Goal: Information Seeking & Learning: Check status

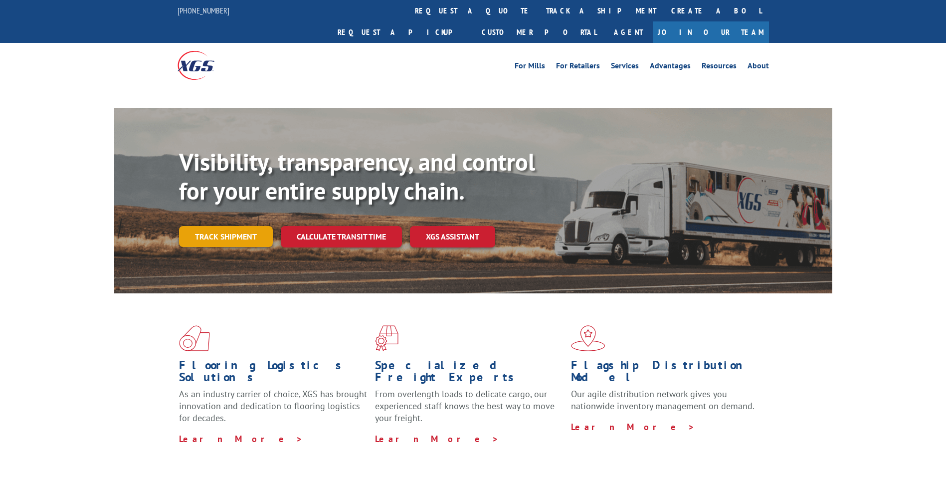
click at [239, 226] on link "Track shipment" at bounding box center [226, 236] width 94 height 21
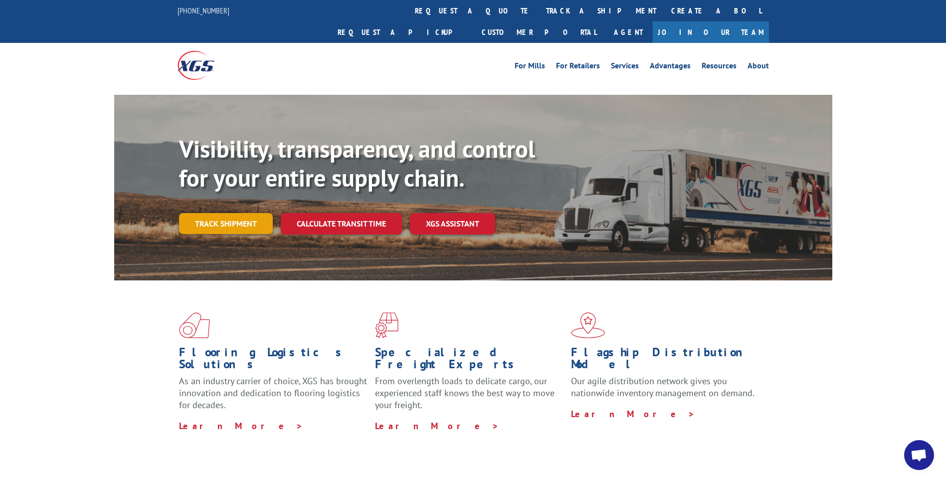
click at [227, 213] on link "Track shipment" at bounding box center [226, 223] width 94 height 21
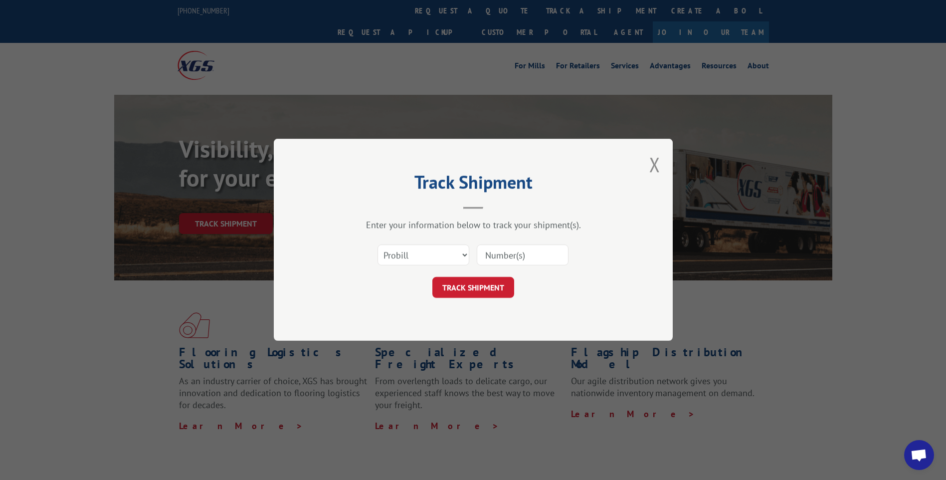
paste input "7063562"
type input "7063562"
click at [473, 285] on button "TRACK SHIPMENT" at bounding box center [473, 287] width 82 height 21
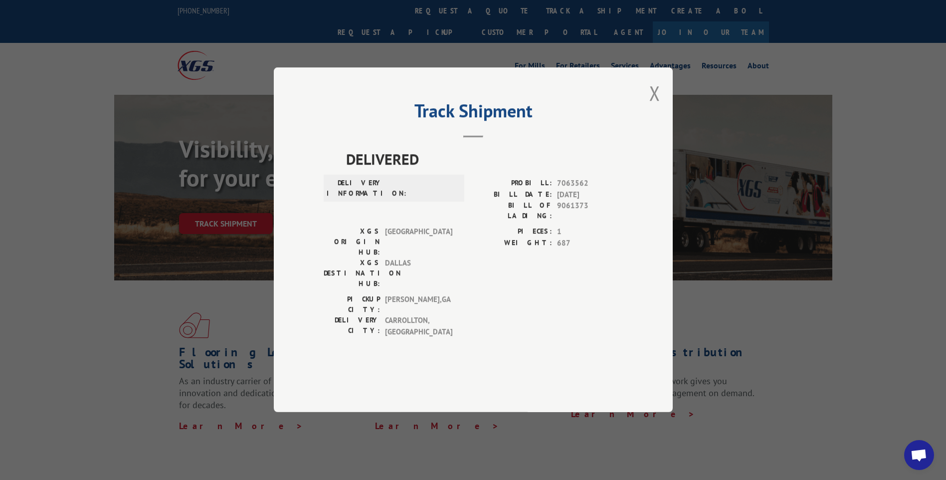
click at [657, 106] on button "Close modal" at bounding box center [654, 93] width 11 height 26
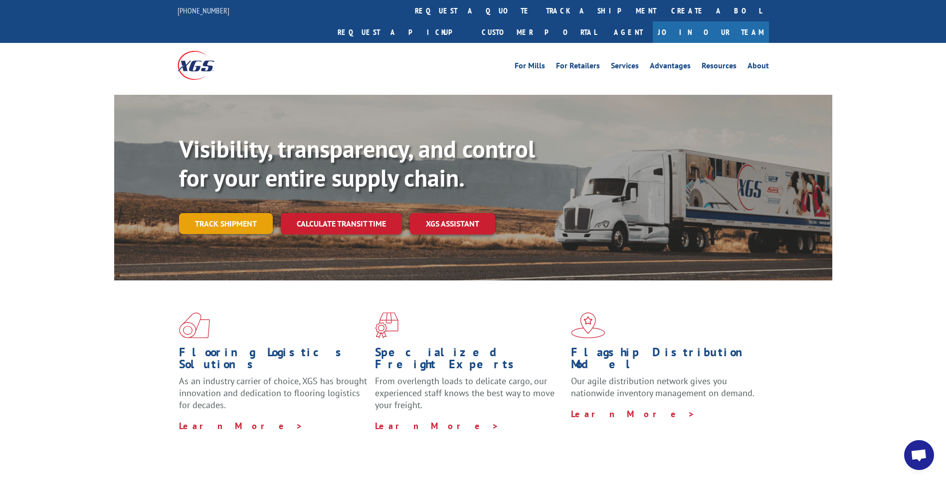
click at [222, 213] on link "Track shipment" at bounding box center [226, 223] width 94 height 21
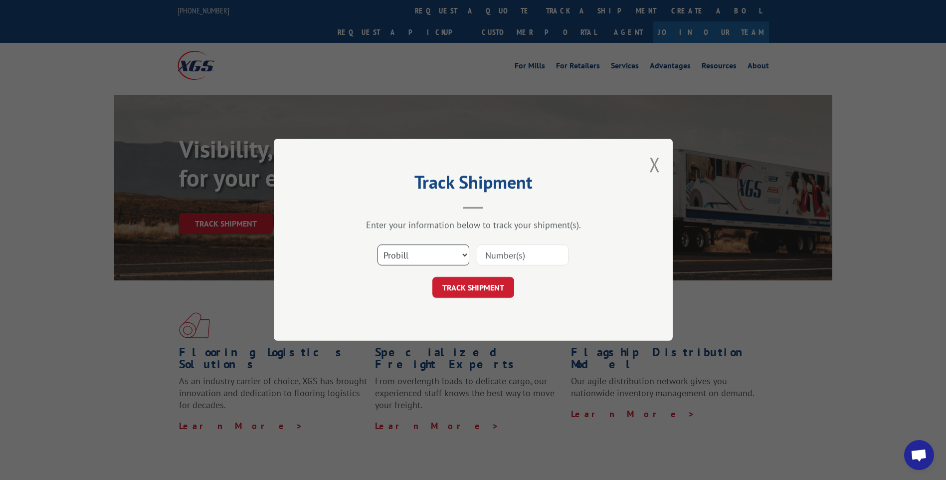
click at [412, 253] on select "Select category... Probill BOL PO" at bounding box center [423, 255] width 92 height 21
select select "bol"
click at [377, 245] on select "Select category... Probill BOL PO" at bounding box center [423, 255] width 92 height 21
paste input "7063562"
type input "7063562"
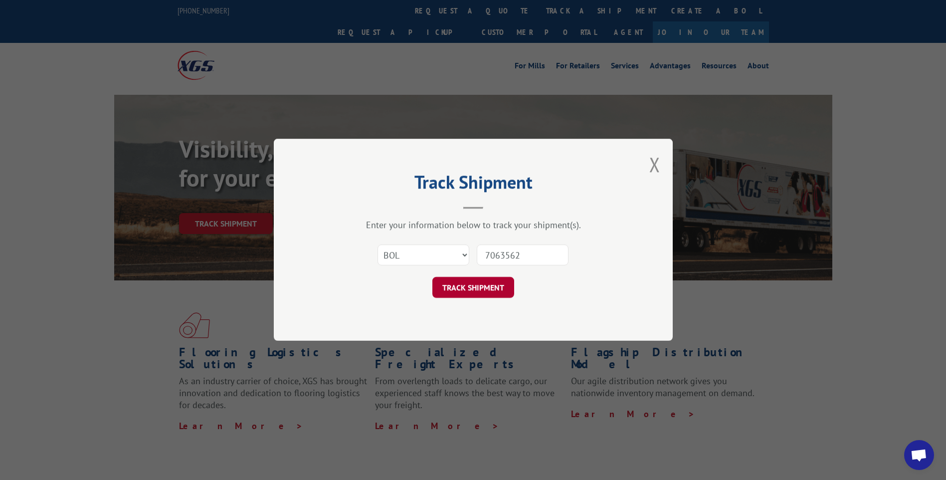
click at [465, 293] on button "TRACK SHIPMENT" at bounding box center [473, 287] width 82 height 21
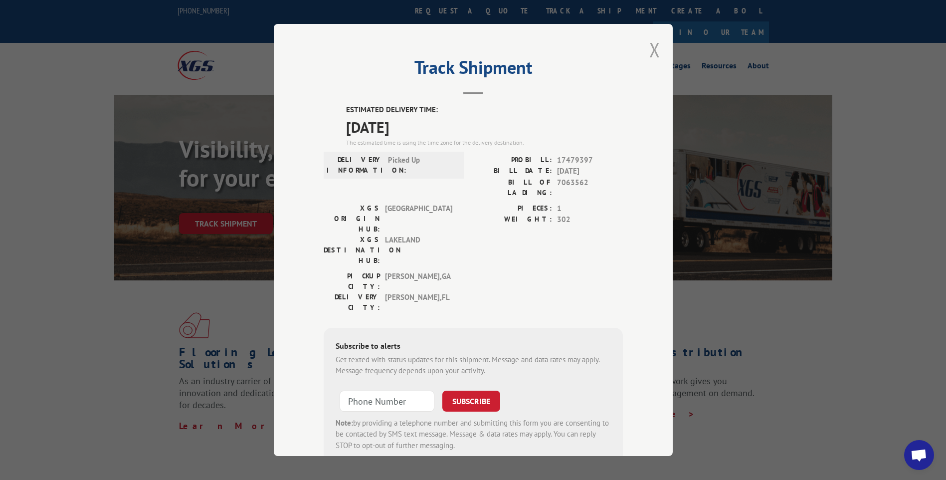
click at [651, 51] on button "Close modal" at bounding box center [654, 49] width 11 height 26
